Goal: Task Accomplishment & Management: Manage account settings

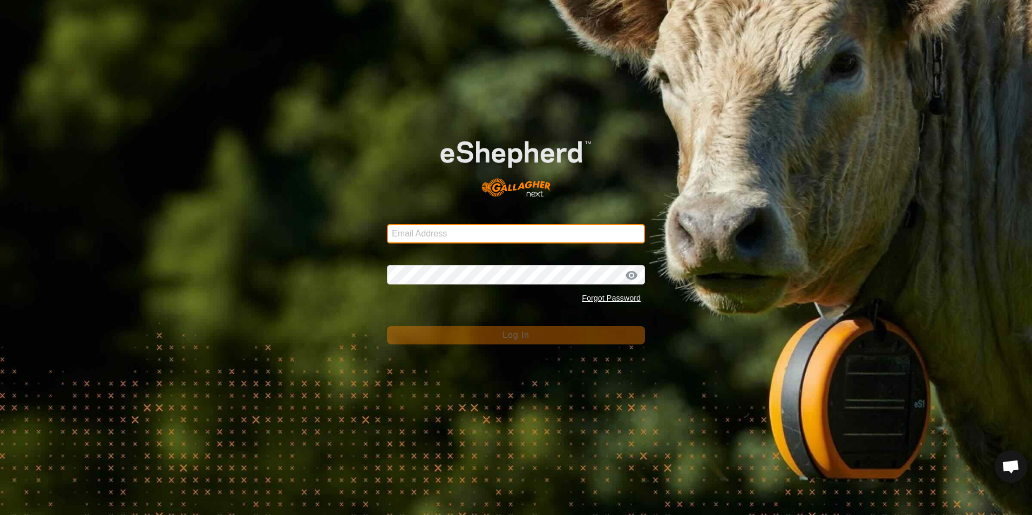
type input "[EMAIL_ADDRESS][DOMAIN_NAME]"
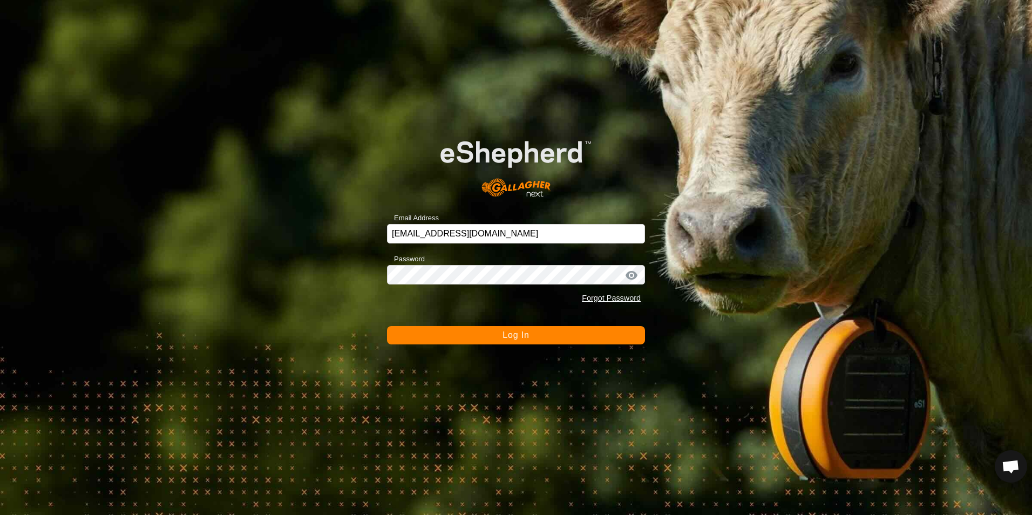
click at [516, 343] on button "Log In" at bounding box center [516, 335] width 258 height 18
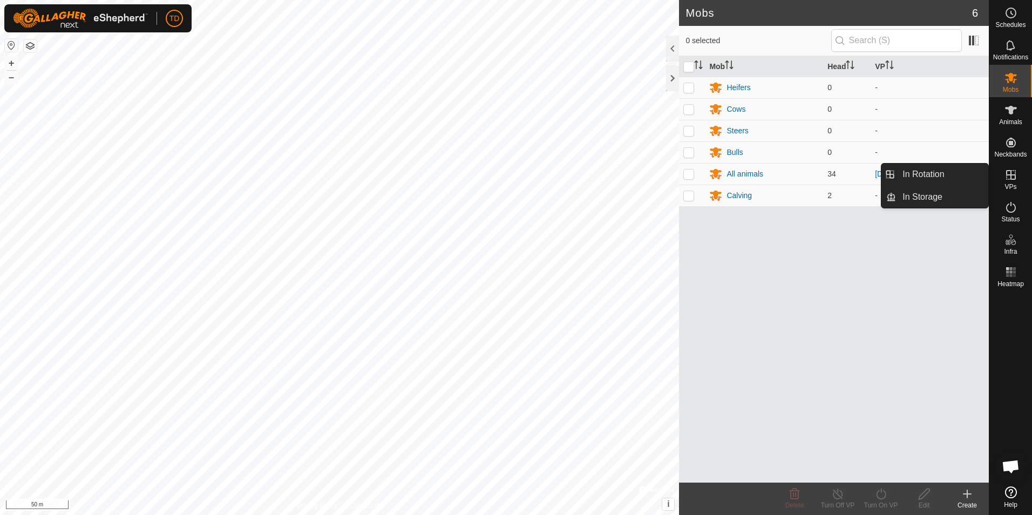
click at [1008, 177] on icon at bounding box center [1011, 174] width 13 height 13
click at [946, 173] on link "In Rotation" at bounding box center [942, 175] width 92 height 22
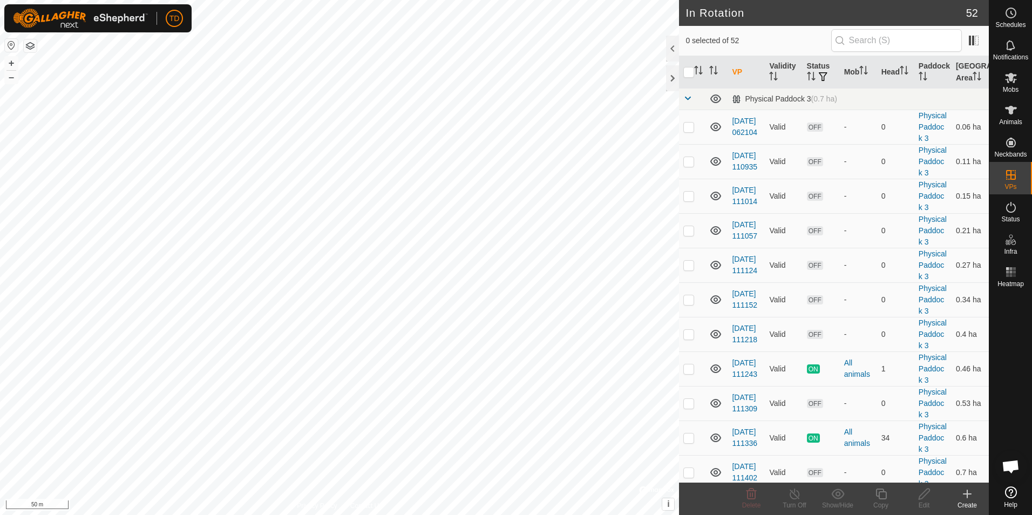
click at [967, 494] on icon at bounding box center [968, 494] width 8 height 0
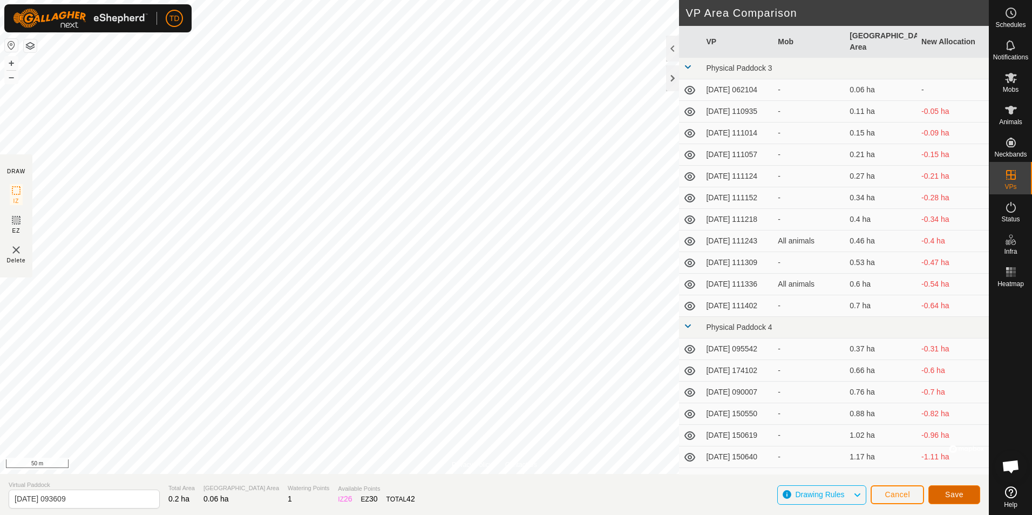
click at [953, 495] on span "Save" at bounding box center [954, 494] width 18 height 9
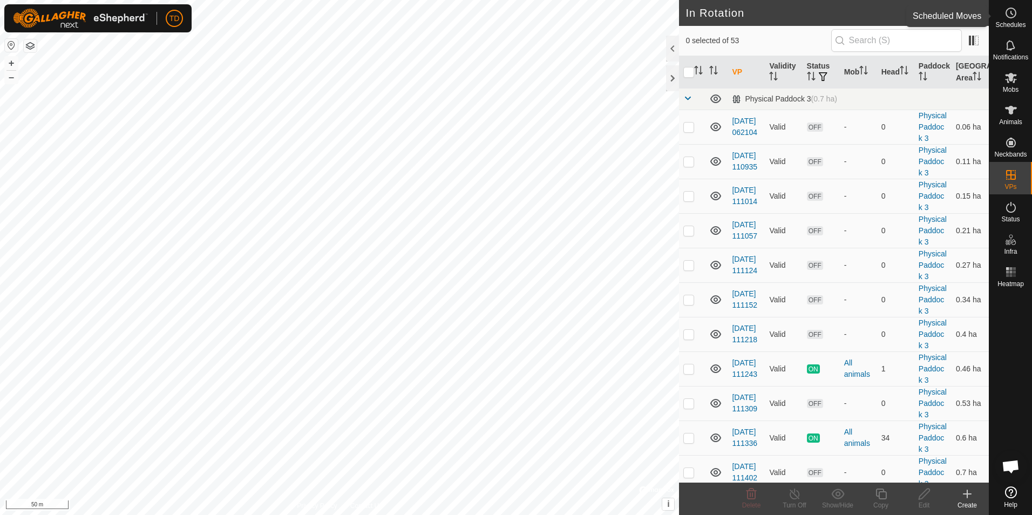
click at [1010, 13] on icon at bounding box center [1011, 12] width 13 height 13
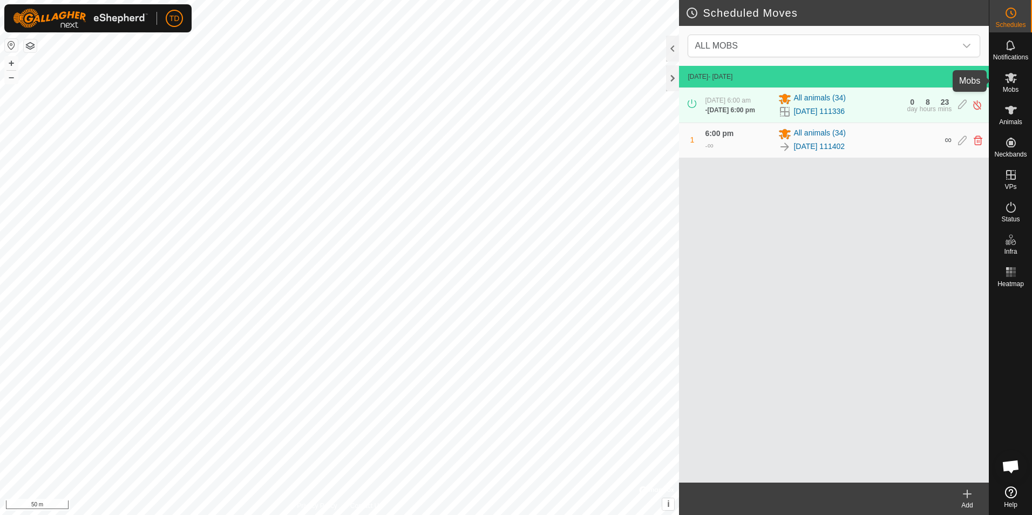
click at [1010, 82] on icon at bounding box center [1011, 77] width 13 height 13
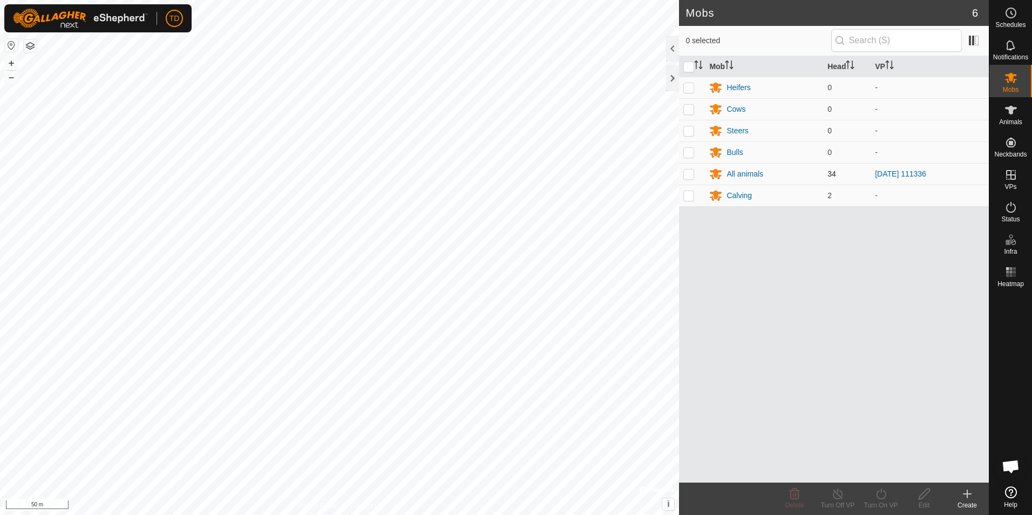
click at [687, 177] on p-checkbox at bounding box center [688, 174] width 11 height 9
checkbox input "true"
click at [837, 500] on icon at bounding box center [837, 493] width 13 height 13
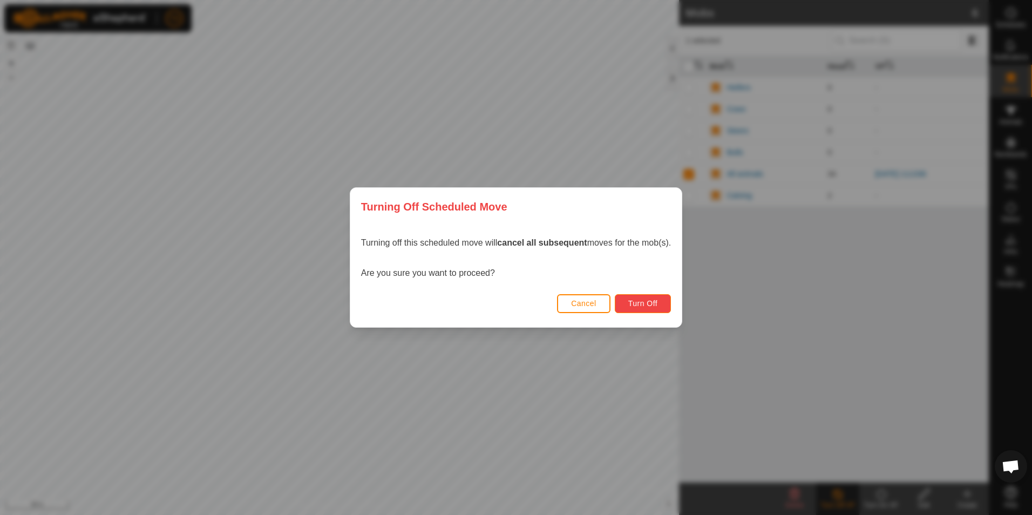
click at [651, 309] on button "Turn Off" at bounding box center [643, 303] width 57 height 19
